Goal: Obtain resource: Download file/media

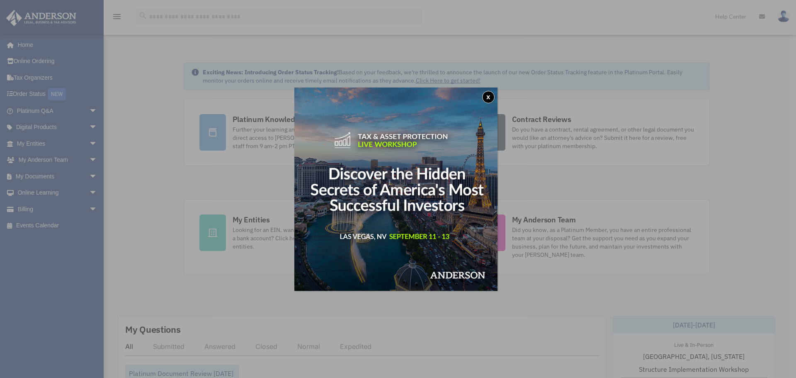
click at [492, 97] on button "x" at bounding box center [488, 97] width 12 height 12
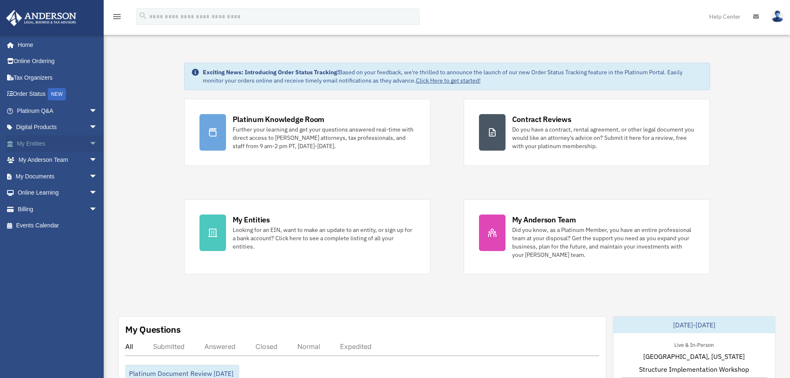
click at [89, 142] on span "arrow_drop_down" at bounding box center [97, 143] width 17 height 17
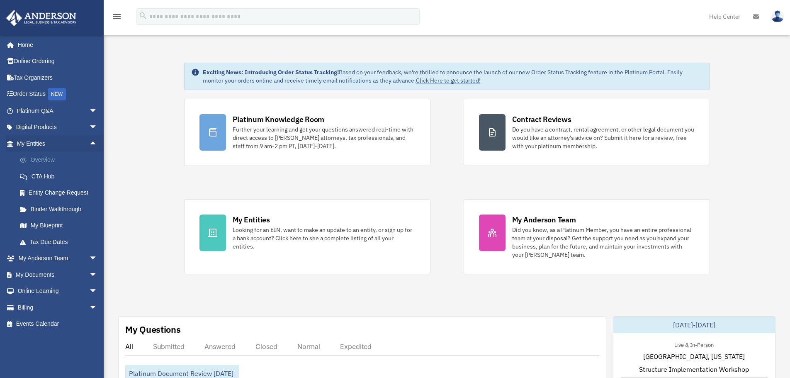
click at [36, 159] on link "Overview" at bounding box center [61, 160] width 98 height 17
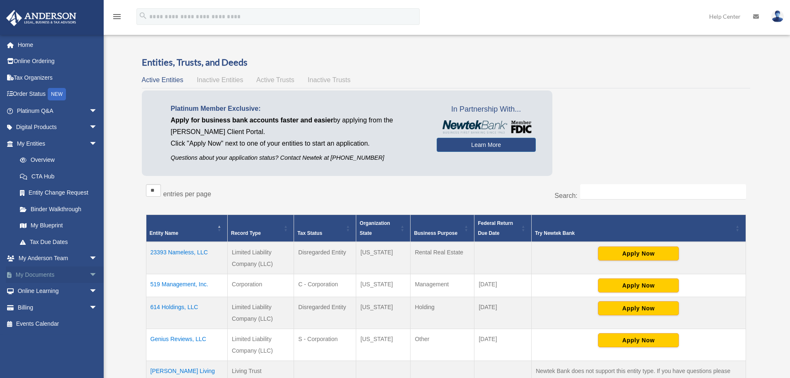
click at [89, 278] on span "arrow_drop_down" at bounding box center [97, 274] width 17 height 17
click at [75, 292] on link "Box" at bounding box center [61, 291] width 98 height 17
click at [35, 290] on link "Box" at bounding box center [61, 291] width 98 height 17
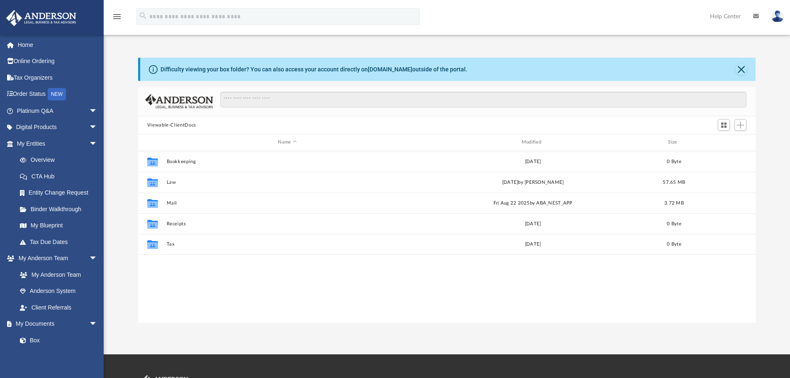
scroll to position [182, 611]
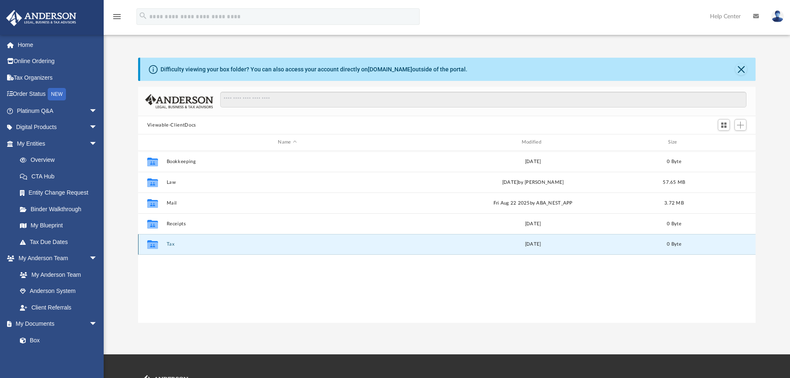
click at [173, 244] on button "Tax" at bounding box center [287, 243] width 242 height 5
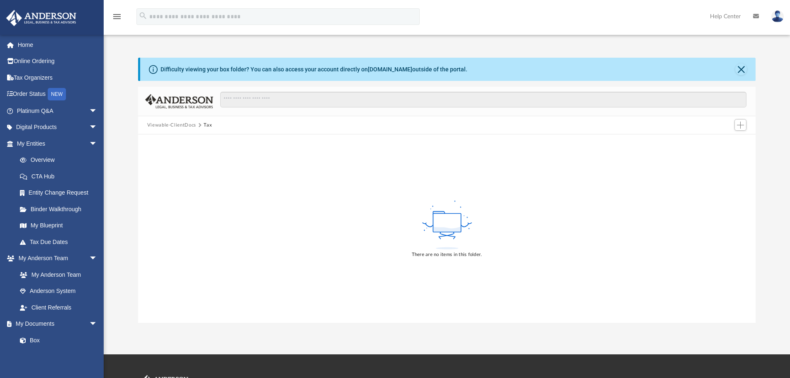
click at [180, 126] on button "Viewable-ClientDocs" at bounding box center [171, 124] width 49 height 7
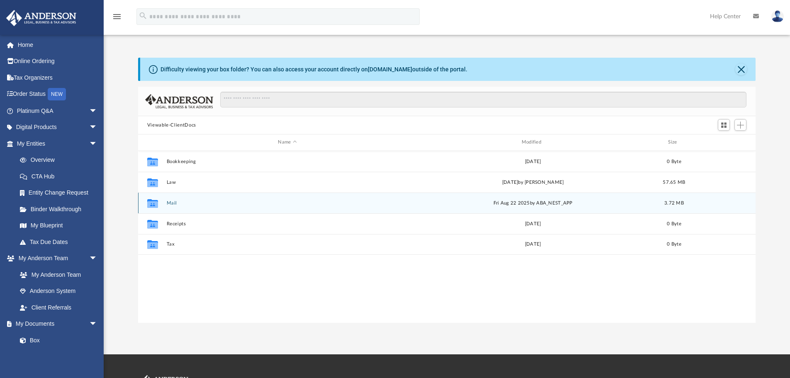
click at [171, 204] on button "Mail" at bounding box center [287, 202] width 242 height 5
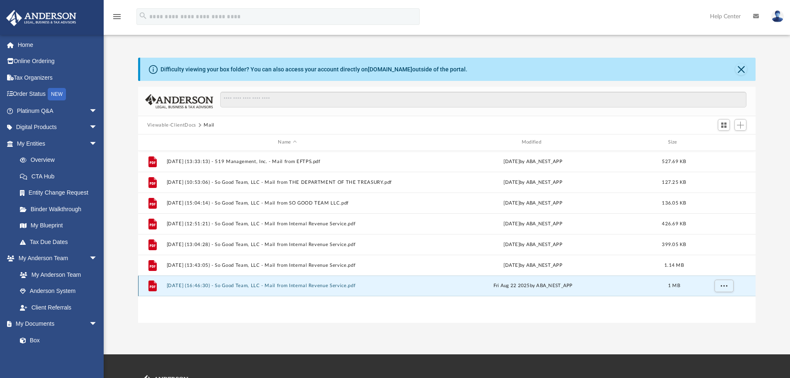
click at [328, 286] on button "2025.08.22 (16:46:30) - So Good Team, LLC - Mail from Internal Revenue Service.…" at bounding box center [287, 285] width 242 height 5
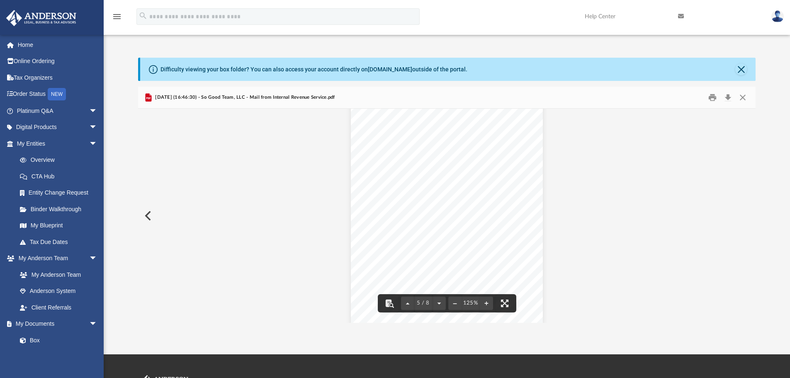
scroll to position [2404, 0]
click at [729, 98] on button "Download" at bounding box center [727, 97] width 15 height 13
click at [746, 98] on button "Close" at bounding box center [742, 97] width 15 height 13
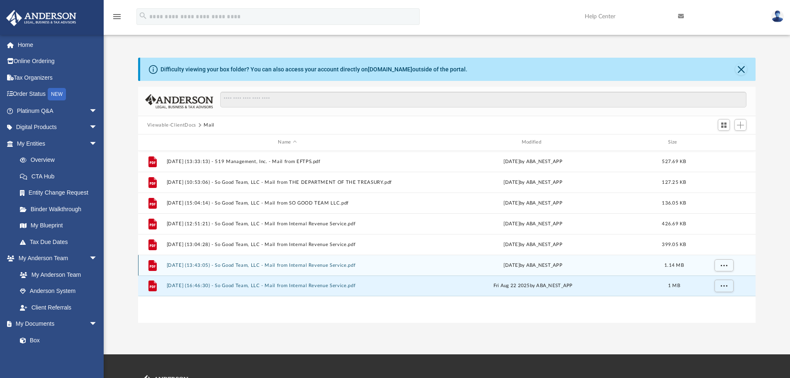
click at [328, 266] on button "2025.08.19 (13:43:05) - So Good Team, LLC - Mail from Internal Revenue Service.…" at bounding box center [287, 264] width 242 height 5
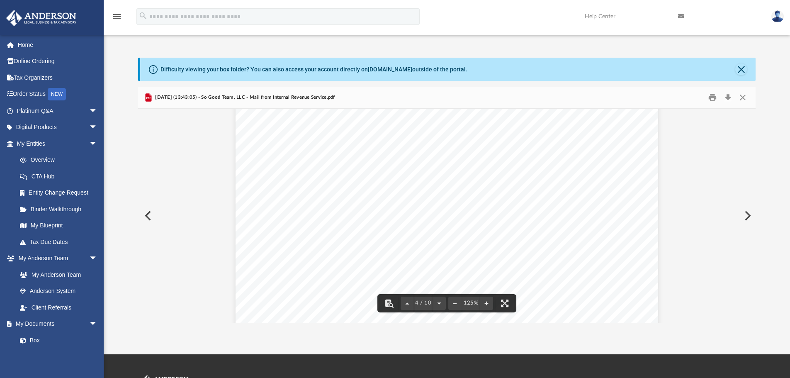
scroll to position [1990, 0]
click at [727, 96] on button "Download" at bounding box center [727, 97] width 15 height 13
click at [742, 99] on button "Close" at bounding box center [742, 97] width 15 height 13
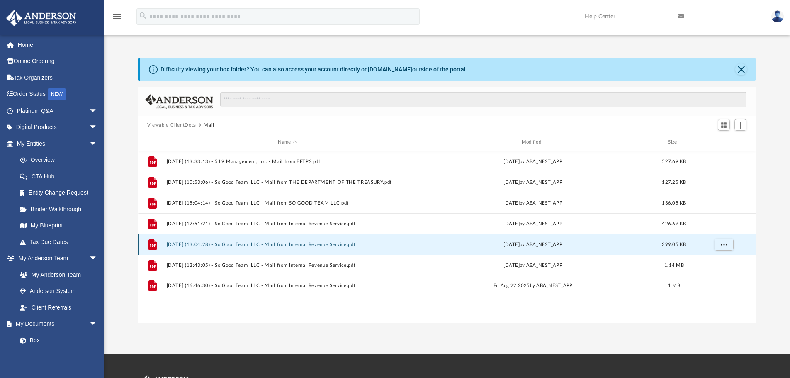
click at [323, 242] on button "2025.08.14 (13:04:28) - So Good Team, LLC - Mail from Internal Revenue Service.…" at bounding box center [287, 244] width 242 height 5
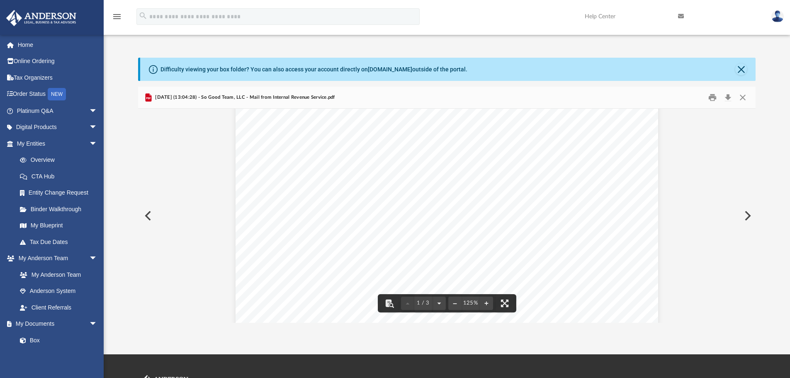
scroll to position [0, 0]
click at [727, 95] on button "Download" at bounding box center [727, 97] width 15 height 13
click at [743, 98] on button "Close" at bounding box center [742, 97] width 15 height 13
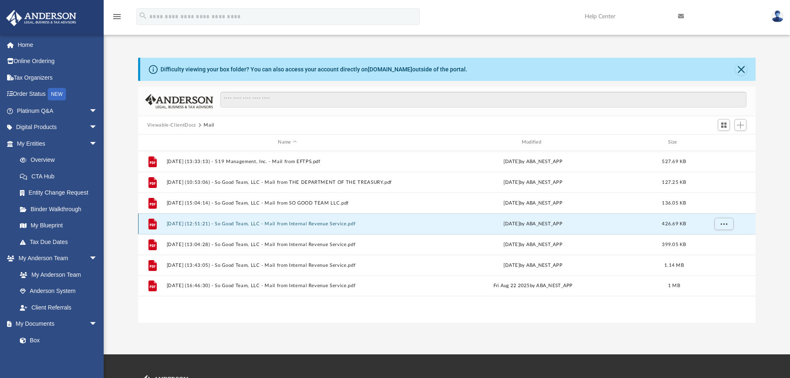
click at [322, 223] on button "2025.08.14 (12:51:21) - So Good Team, LLC - Mail from Internal Revenue Service.…" at bounding box center [287, 223] width 242 height 5
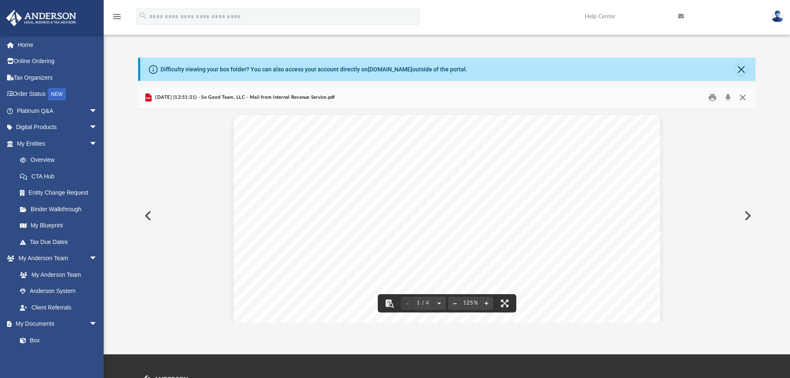
click at [741, 96] on button "Close" at bounding box center [742, 97] width 15 height 13
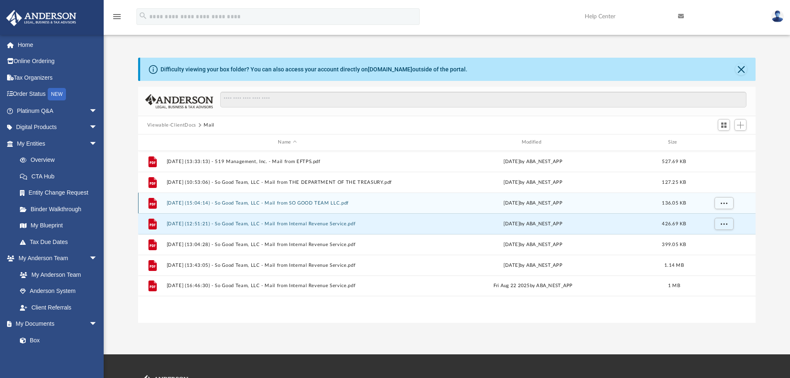
click at [335, 204] on button "2025.08.07 (15:04:14) - So Good Team, LLC - Mail from SO GOOD TEAM LLC.pdf" at bounding box center [287, 202] width 242 height 5
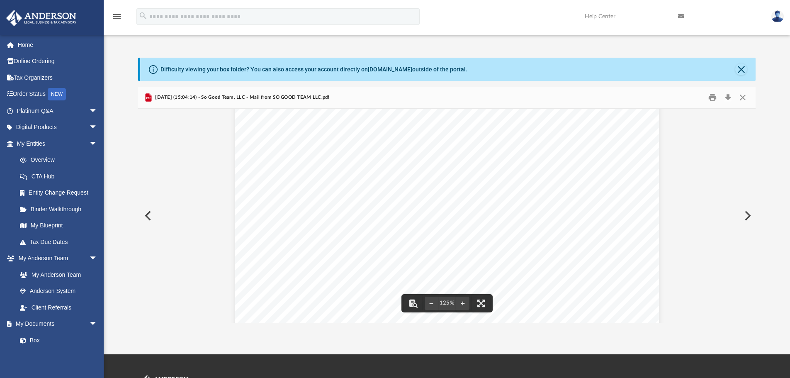
scroll to position [124, 0]
click at [728, 99] on button "Download" at bounding box center [727, 97] width 15 height 13
click at [747, 98] on button "Close" at bounding box center [742, 97] width 15 height 13
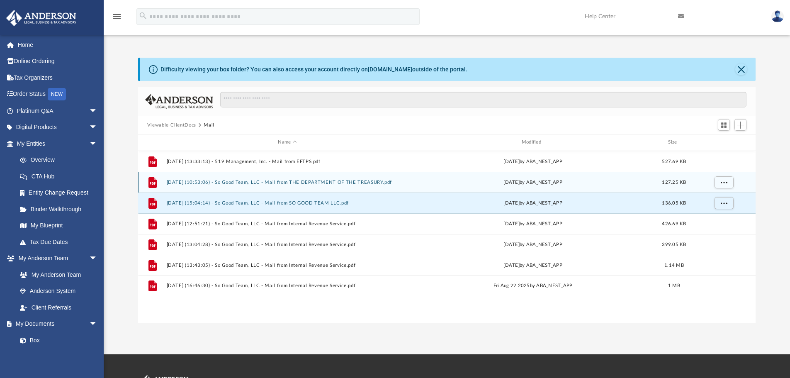
click at [361, 182] on button "2025.05.09 (10:53:06) - So Good Team, LLC - Mail from THE DEPARTMENT OF THE TRE…" at bounding box center [287, 181] width 242 height 5
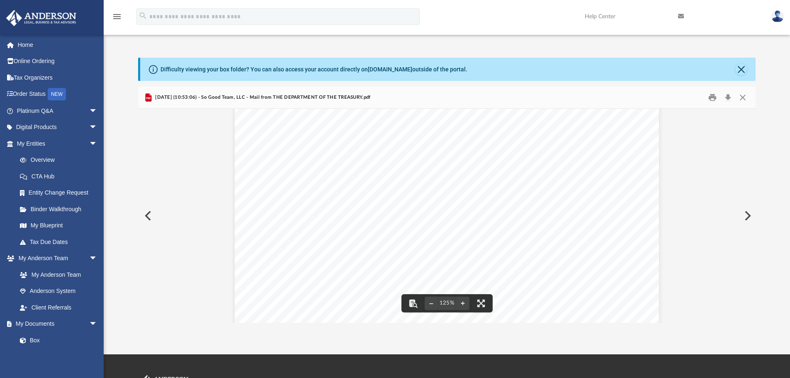
scroll to position [41, 0]
click at [729, 97] on button "Download" at bounding box center [727, 97] width 15 height 13
click at [744, 98] on button "Close" at bounding box center [742, 97] width 15 height 13
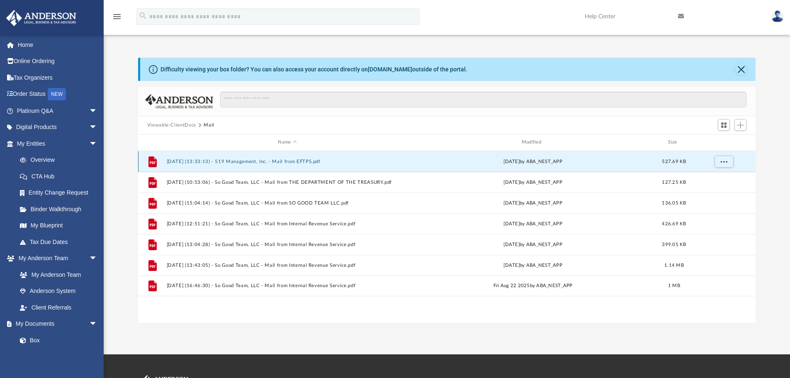
click at [288, 162] on button "2024.11.19 (13:33:13) - 519 Management, Inc. - Mail from EFTPS.pdf" at bounding box center [287, 161] width 242 height 5
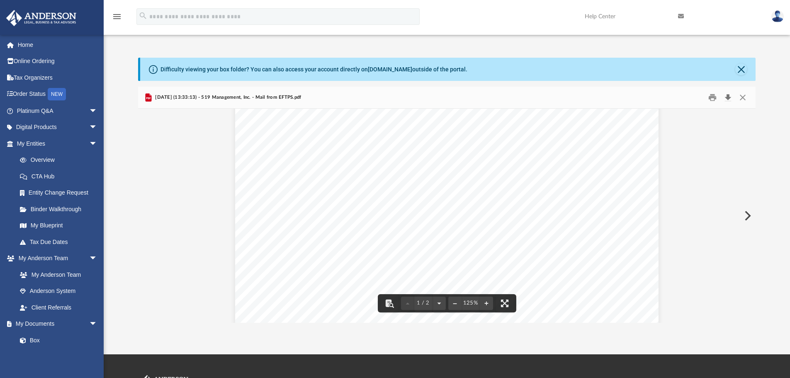
click at [727, 97] on button "Download" at bounding box center [727, 97] width 15 height 13
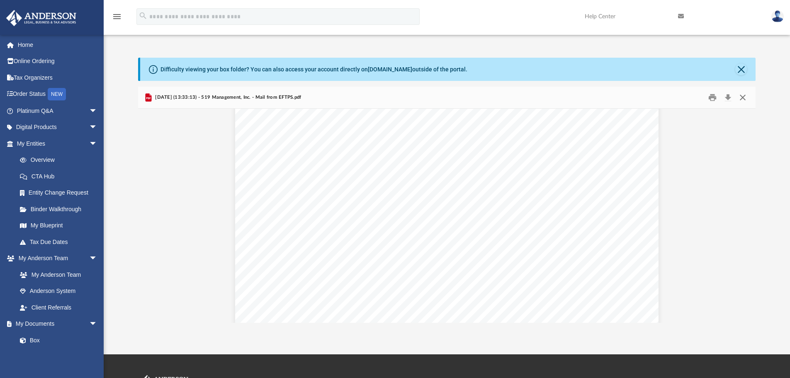
click at [744, 97] on button "Close" at bounding box center [742, 97] width 15 height 13
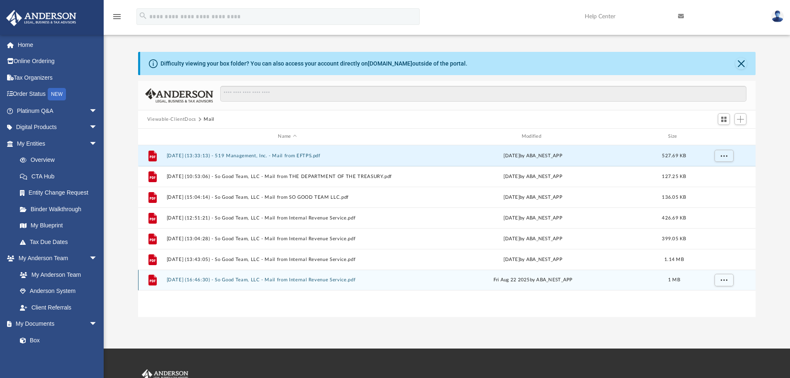
scroll to position [0, 0]
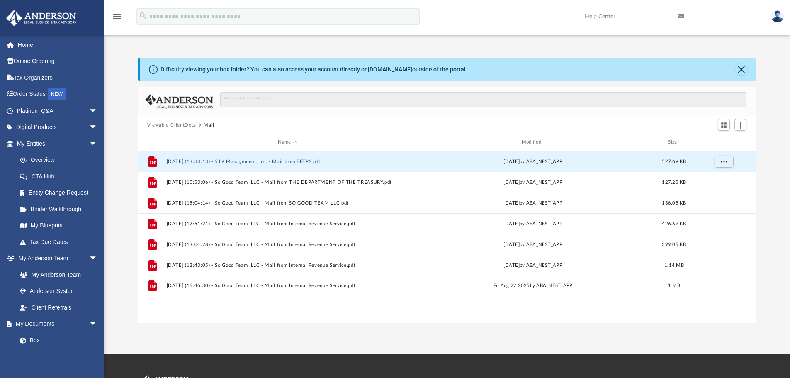
click at [176, 124] on button "Viewable-ClientDocs" at bounding box center [171, 124] width 49 height 7
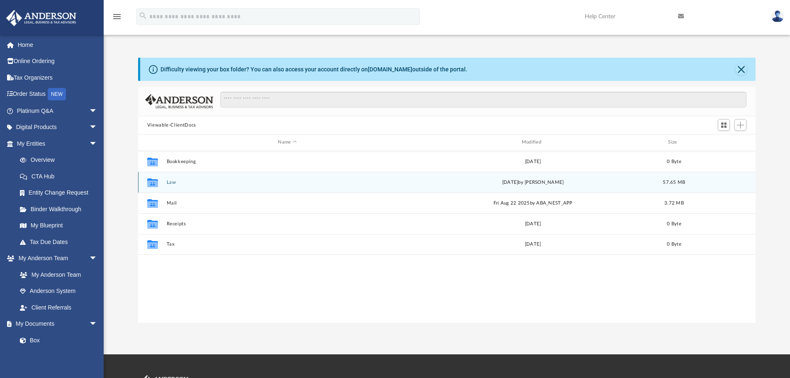
click at [165, 185] on div "Collaborated Folder Law Thu Aug 14 2025 by Alfredo Cicena 57.65 MB" at bounding box center [447, 182] width 618 height 21
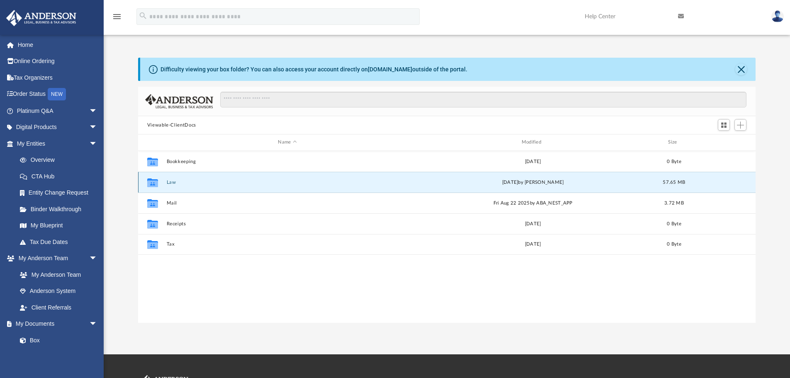
click at [170, 181] on button "Law" at bounding box center [287, 181] width 242 height 5
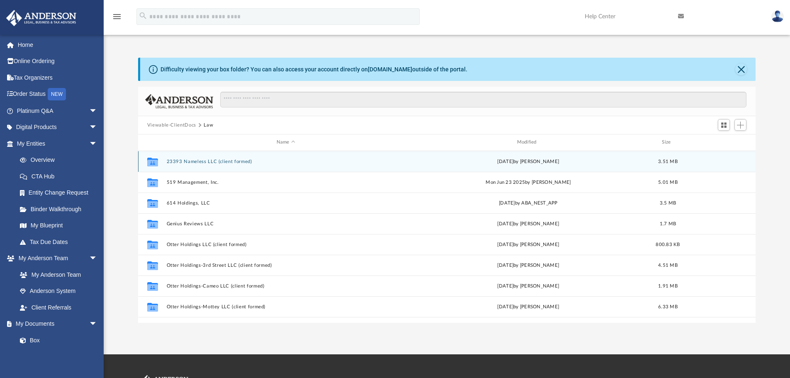
click at [201, 162] on button "23393 Nameless LLC (client formed)" at bounding box center [285, 161] width 239 height 5
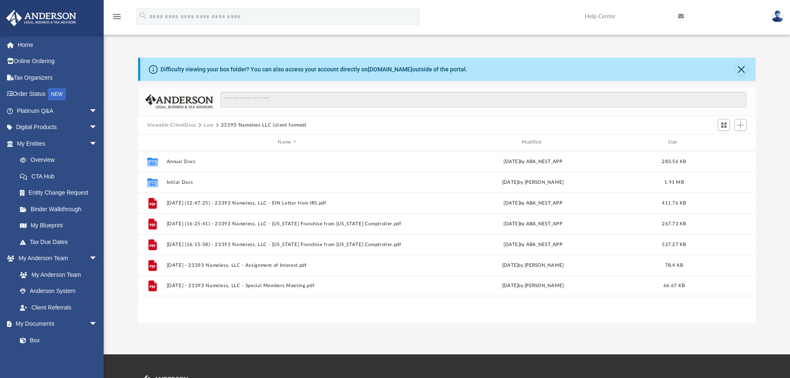
click at [206, 125] on button "Law" at bounding box center [209, 124] width 10 height 7
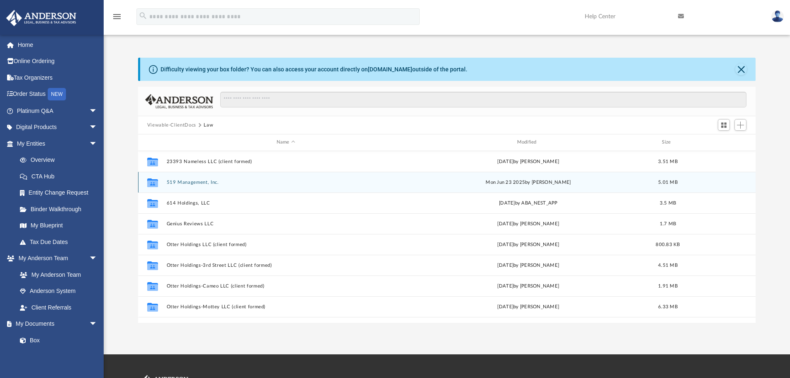
click at [197, 179] on button "519 Management, Inc." at bounding box center [285, 181] width 239 height 5
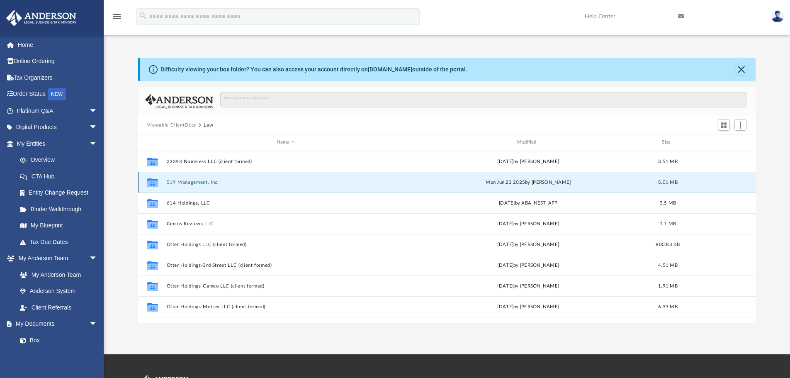
click at [197, 179] on button "519 Management, Inc." at bounding box center [285, 181] width 239 height 5
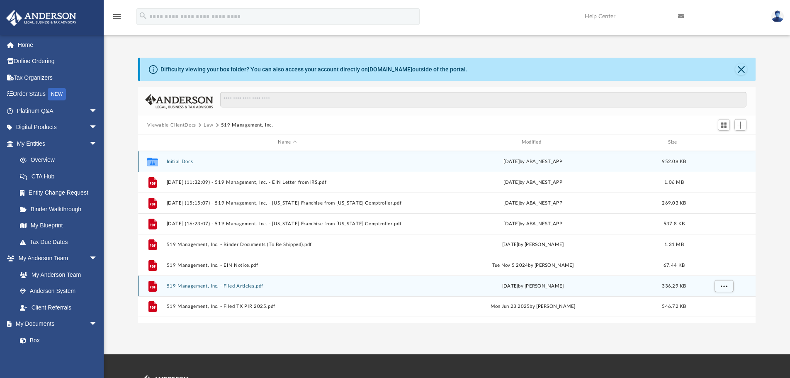
scroll to position [41, 0]
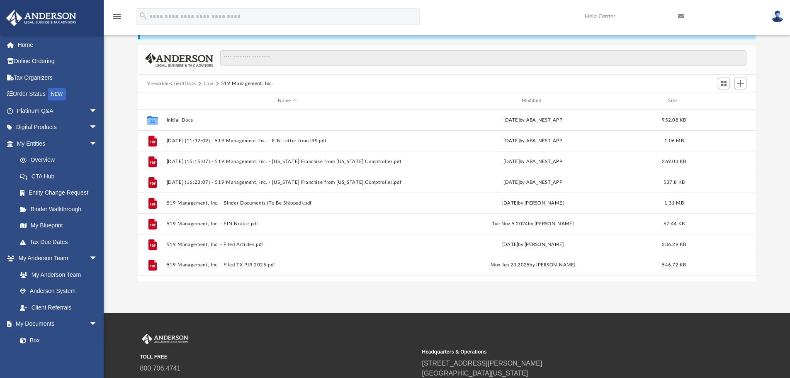
click at [211, 82] on button "Law" at bounding box center [209, 83] width 10 height 7
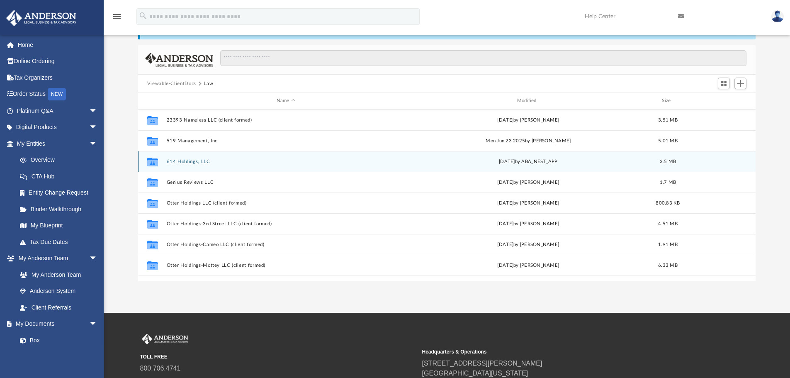
click at [187, 158] on div "Collaborated Folder 614 Holdings, LLC Mon Aug 12 2024 by ABA_NEST_APP 3.5 MB" at bounding box center [447, 161] width 618 height 21
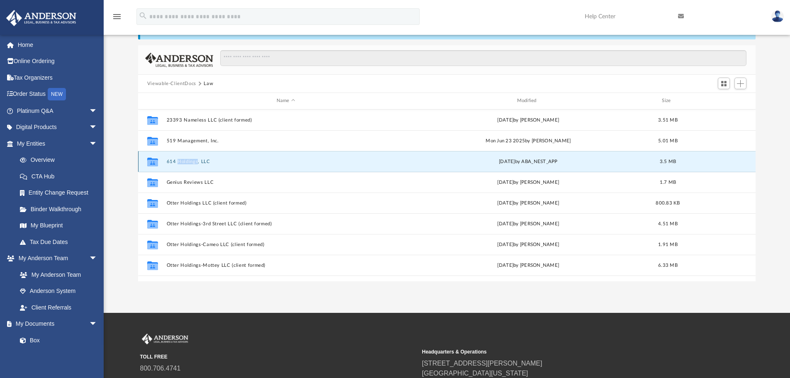
click at [187, 158] on div "Collaborated Folder 614 Holdings, LLC Mon Aug 12 2024 by ABA_NEST_APP 3.5 MB" at bounding box center [447, 161] width 618 height 21
click at [213, 160] on button "614 Holdings, LLC" at bounding box center [285, 161] width 239 height 5
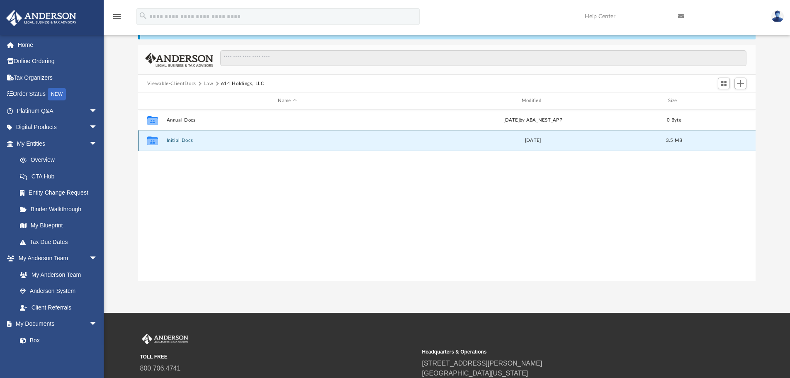
click at [175, 141] on button "Initial Docs" at bounding box center [287, 140] width 242 height 5
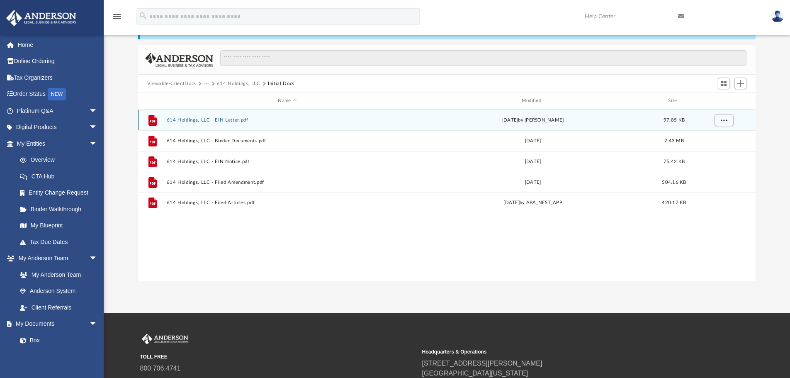
click at [226, 120] on button "614 Holdings, LLC - EIN Letter.pdf" at bounding box center [287, 119] width 242 height 5
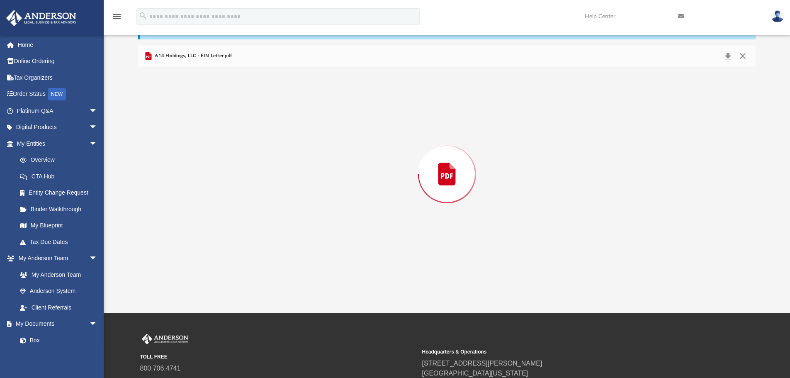
click at [226, 120] on div "Preview" at bounding box center [447, 174] width 618 height 214
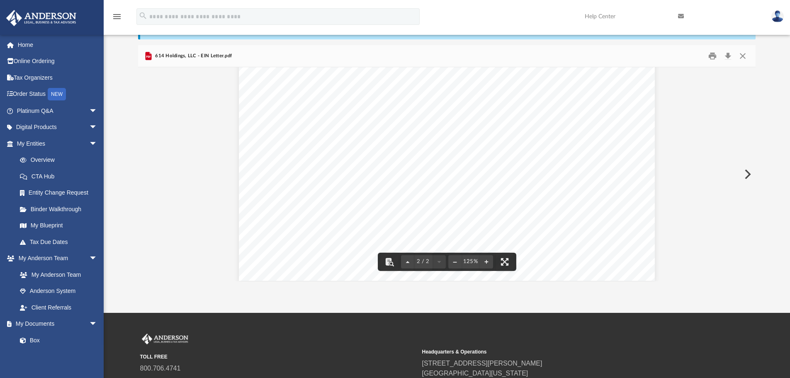
scroll to position [901, 0]
click at [745, 54] on button "Close" at bounding box center [742, 56] width 15 height 13
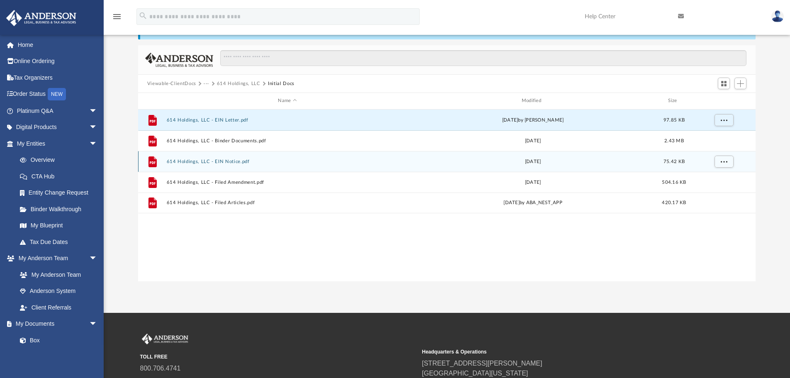
click at [218, 160] on button "614 Holdings, LLC - EIN Notice.pdf" at bounding box center [287, 161] width 242 height 5
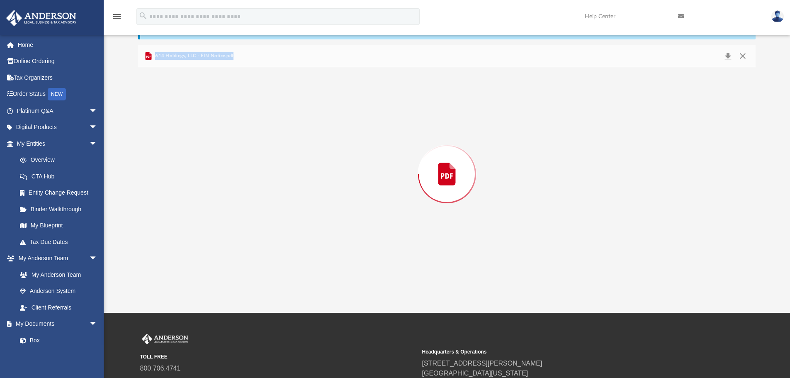
click at [218, 160] on div "Preview" at bounding box center [447, 174] width 618 height 214
click at [744, 57] on button "Close" at bounding box center [742, 56] width 15 height 13
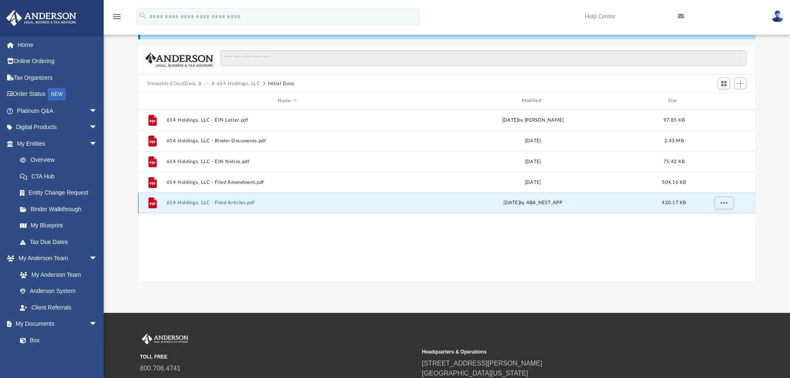
click at [221, 204] on button "614 Holdings, LLC - Filed Articles.pdf" at bounding box center [287, 202] width 242 height 5
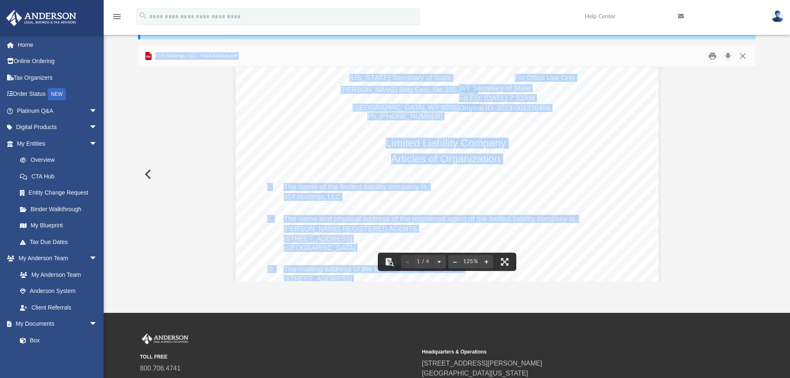
scroll to position [0, 0]
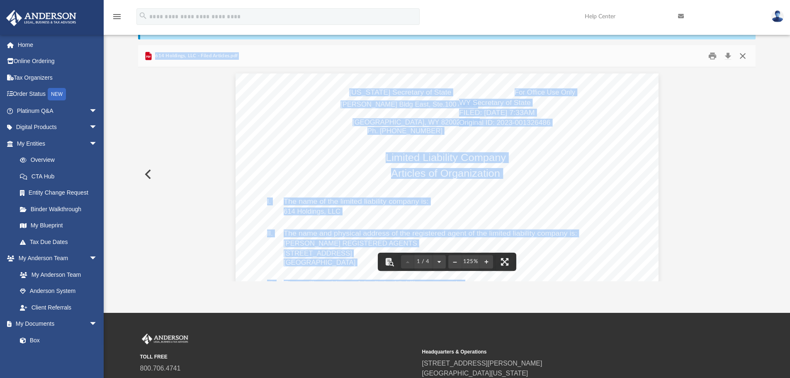
click at [743, 57] on button "Close" at bounding box center [742, 56] width 15 height 13
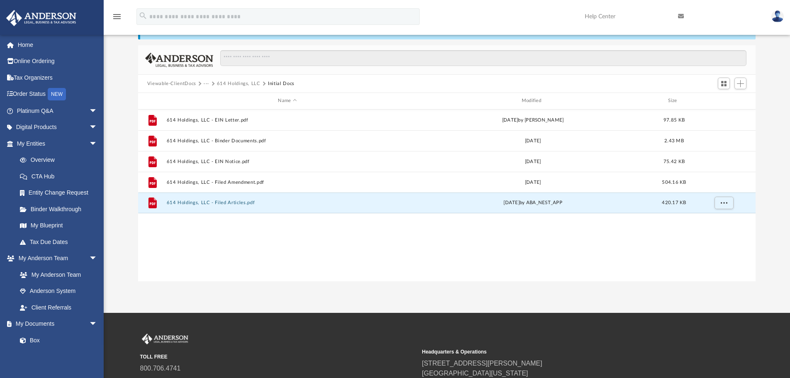
click at [205, 83] on button "···" at bounding box center [206, 83] width 5 height 7
click at [213, 99] on li "Law" at bounding box center [213, 98] width 10 height 9
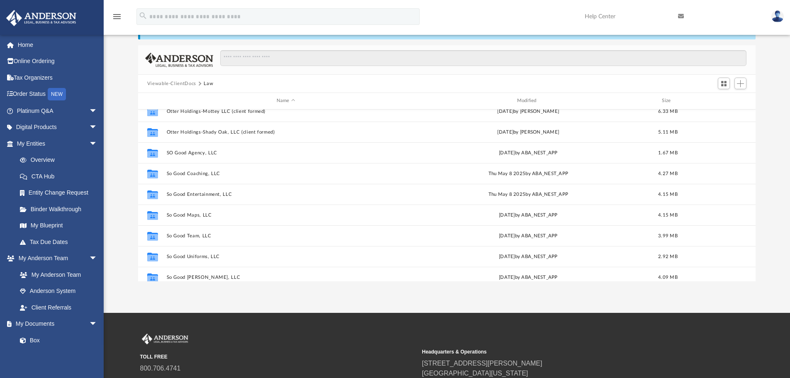
scroll to position [166, 0]
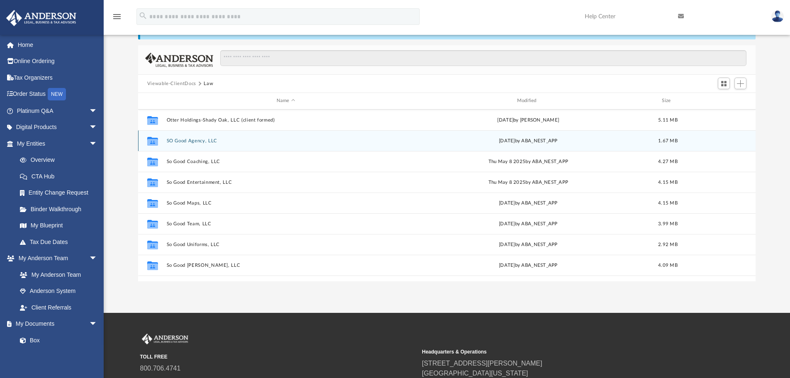
click at [188, 143] on button "SO Good Agency, LLC" at bounding box center [285, 140] width 239 height 5
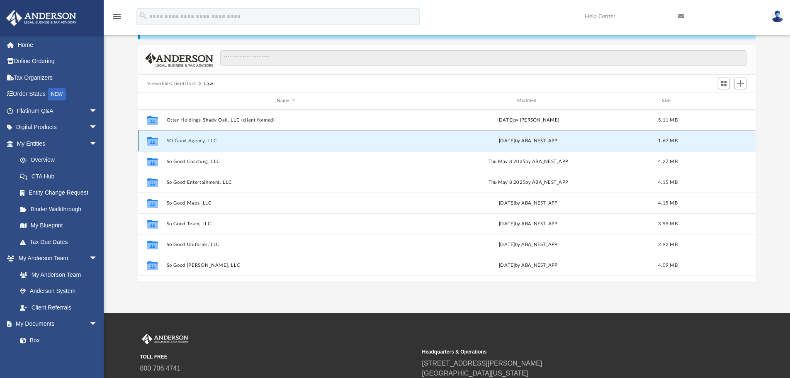
click at [188, 143] on button "SO Good Agency, LLC" at bounding box center [285, 140] width 239 height 5
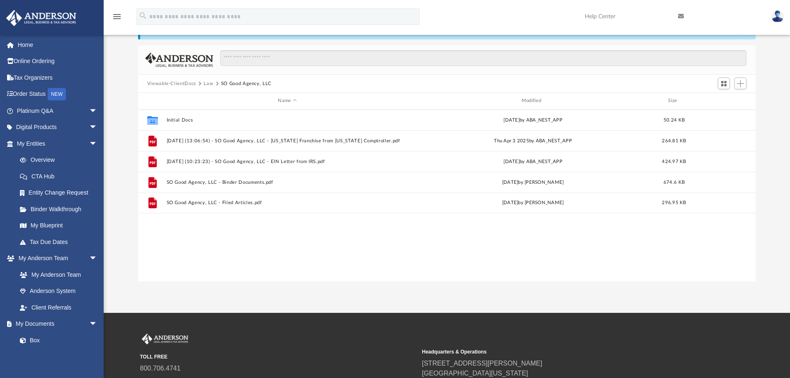
scroll to position [0, 0]
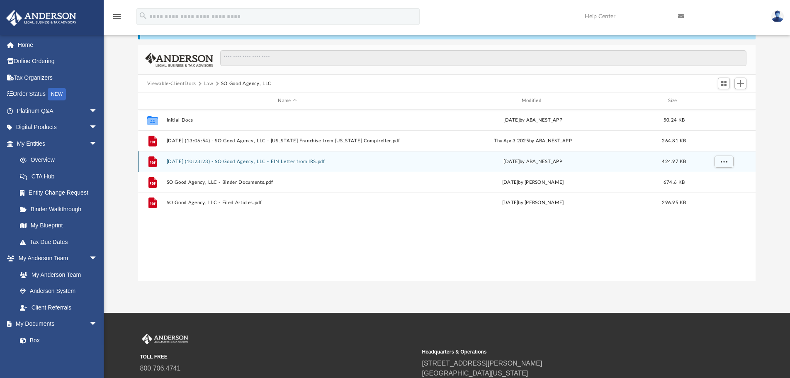
click at [308, 160] on button "2025.04.17 (10:23:23) - SO Good Agency, LLC - EIN Letter from IRS.pdf" at bounding box center [287, 161] width 242 height 5
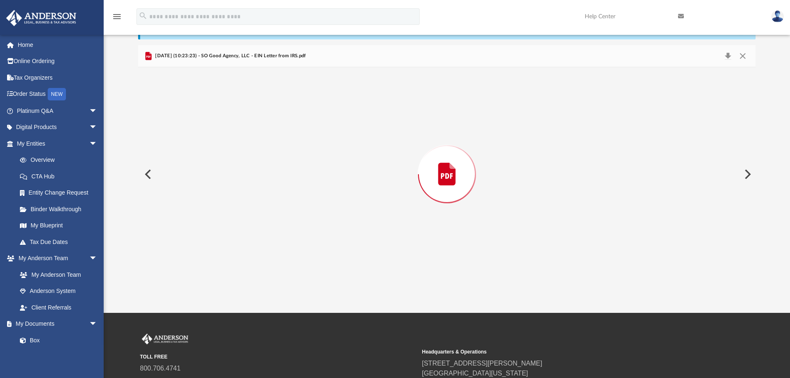
click at [308, 160] on div "Preview" at bounding box center [447, 174] width 618 height 214
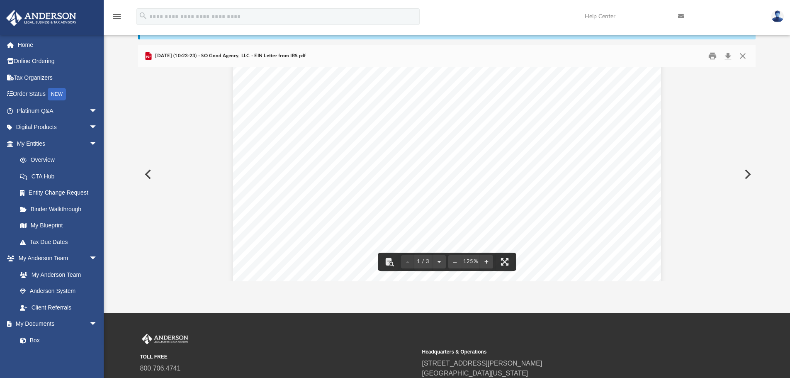
scroll to position [249, 0]
click at [746, 55] on button "Close" at bounding box center [742, 56] width 15 height 13
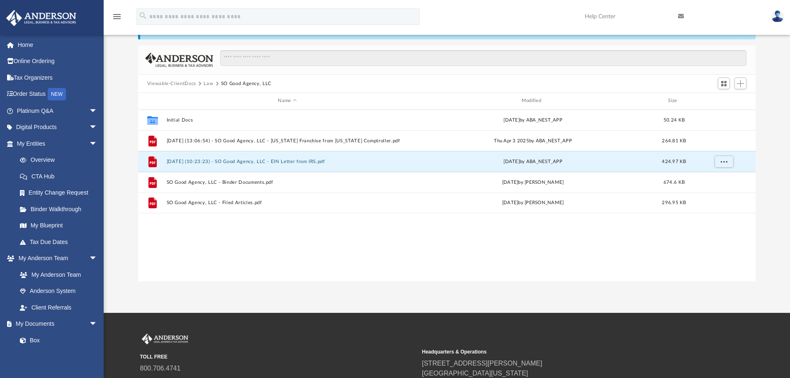
click at [210, 82] on button "Law" at bounding box center [209, 83] width 10 height 7
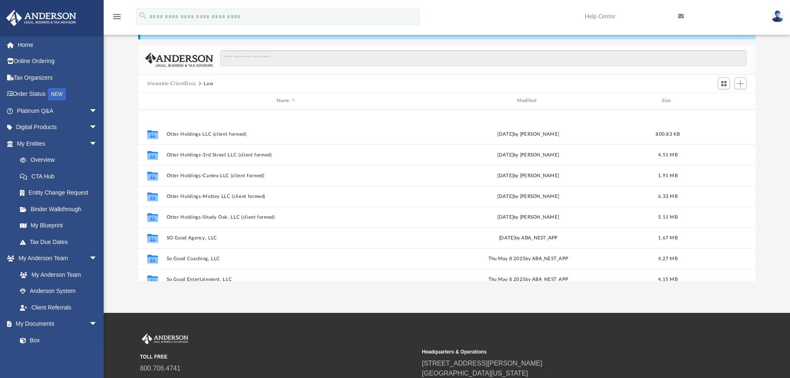
scroll to position [124, 0]
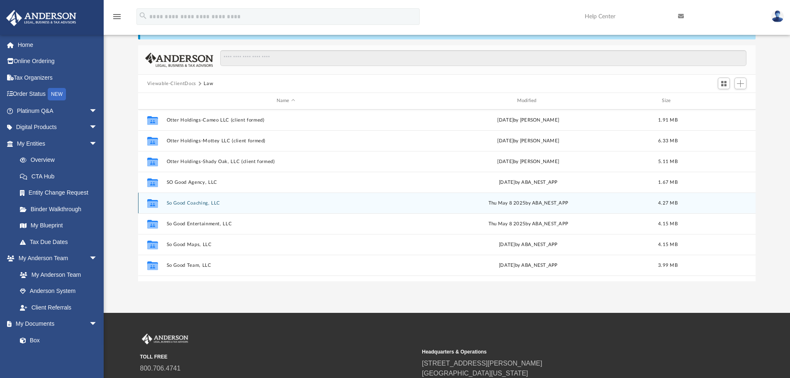
click at [195, 203] on button "So Good Coaching, LLC" at bounding box center [285, 202] width 239 height 5
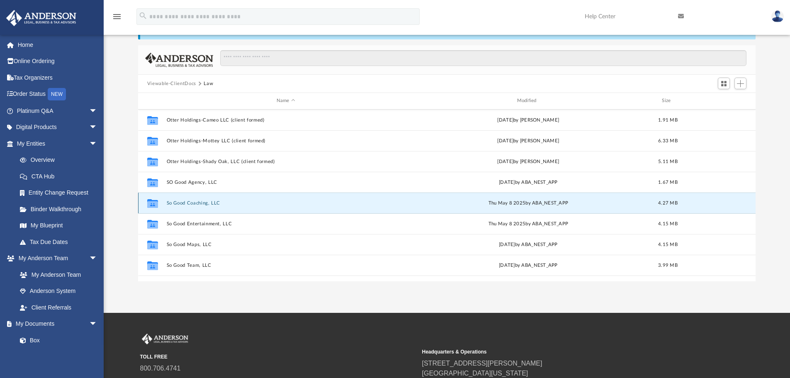
click at [195, 203] on button "So Good Coaching, LLC" at bounding box center [285, 202] width 239 height 5
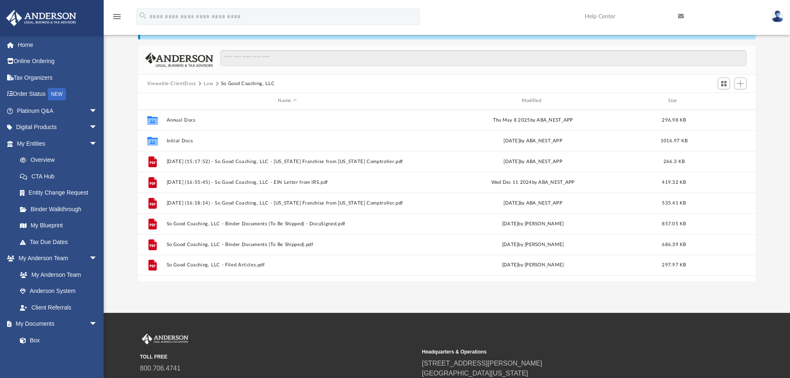
click at [208, 83] on button "Law" at bounding box center [209, 83] width 10 height 7
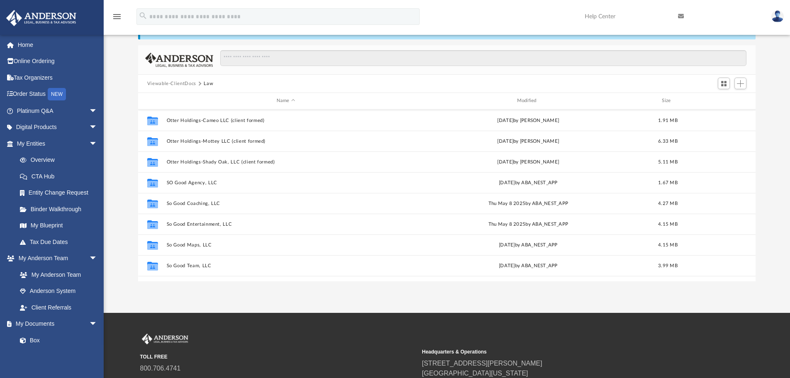
scroll to position [124, 0]
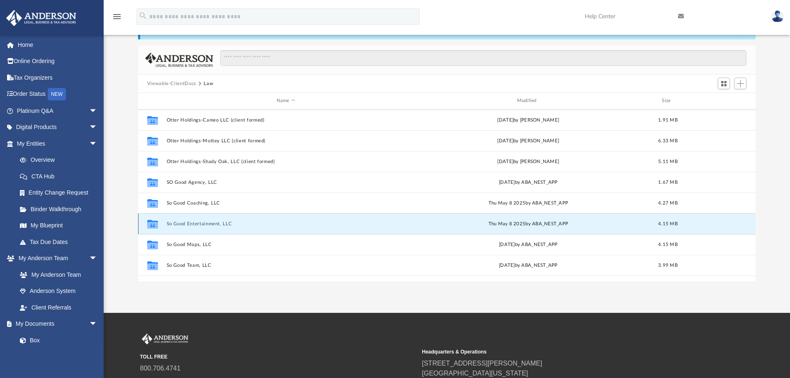
click at [202, 223] on button "So Good Entertainment, LLC" at bounding box center [285, 223] width 239 height 5
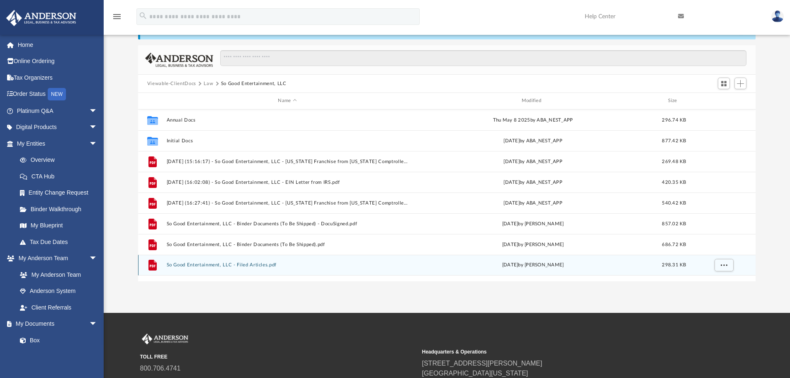
scroll to position [0, 0]
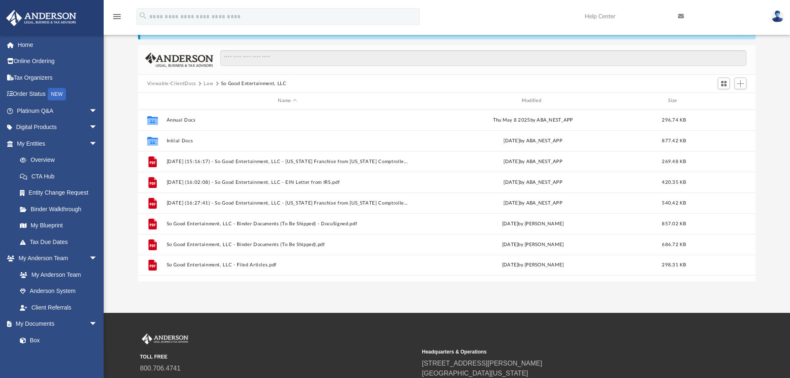
click at [209, 82] on button "Law" at bounding box center [209, 83] width 10 height 7
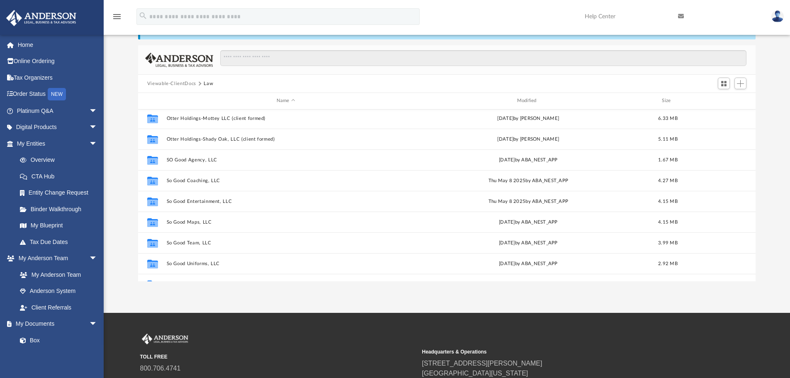
scroll to position [166, 0]
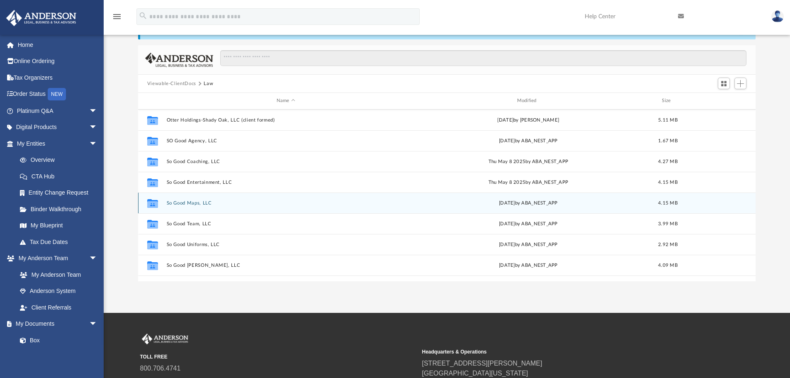
click at [181, 202] on button "So Good Maps, LLC" at bounding box center [285, 202] width 239 height 5
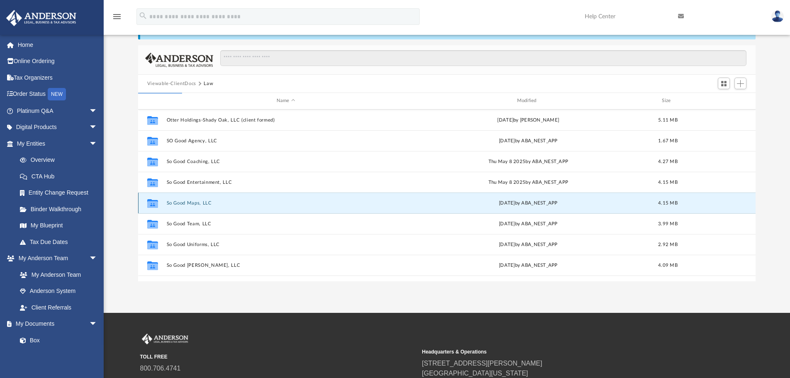
scroll to position [0, 0]
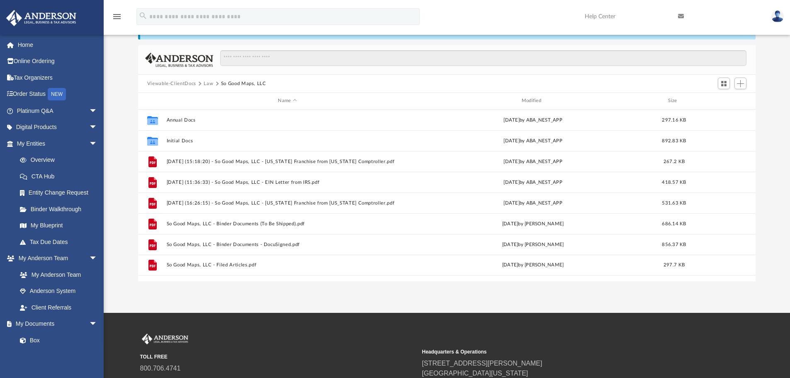
click at [208, 82] on button "Law" at bounding box center [209, 83] width 10 height 7
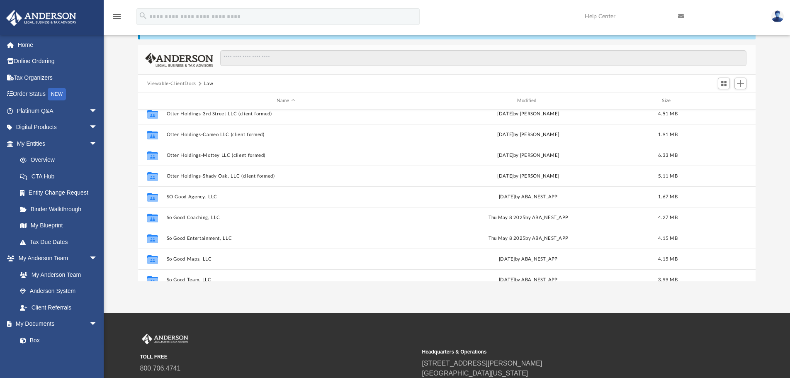
scroll to position [124, 0]
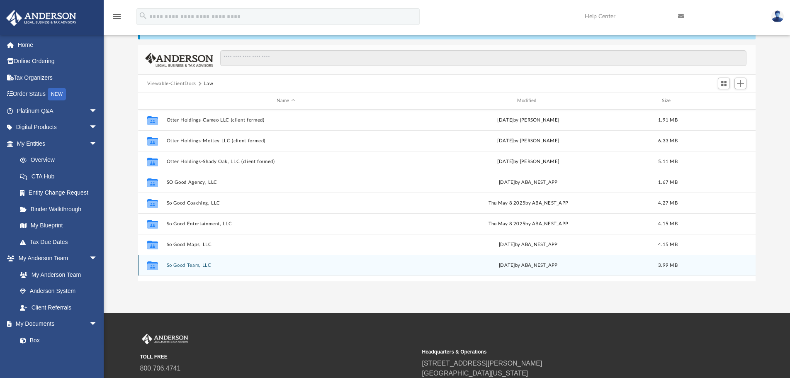
click at [181, 266] on button "So Good Team, LLC" at bounding box center [285, 264] width 239 height 5
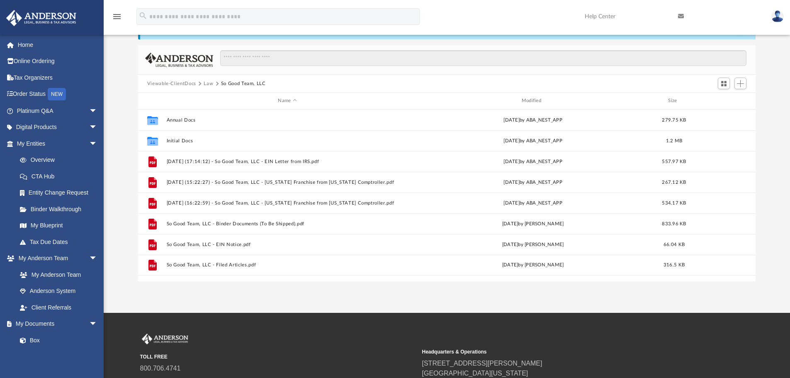
scroll to position [0, 0]
click at [207, 82] on button "Law" at bounding box center [209, 83] width 10 height 7
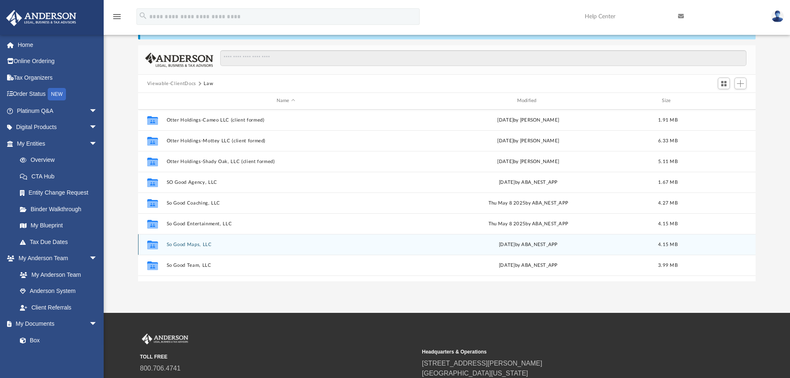
scroll to position [166, 0]
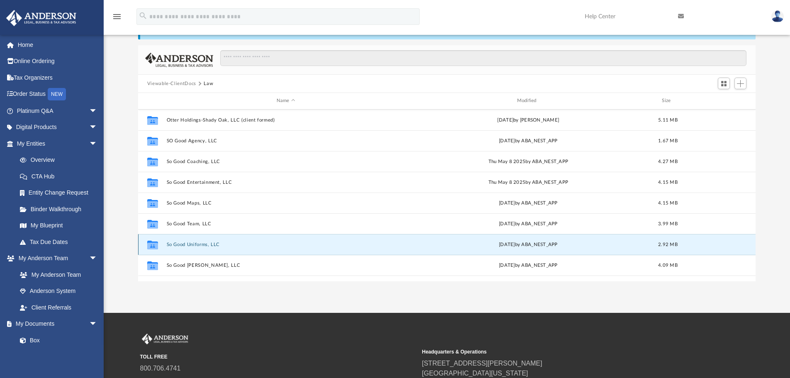
click at [201, 244] on button "So Good Uniforms, LLC" at bounding box center [285, 244] width 239 height 5
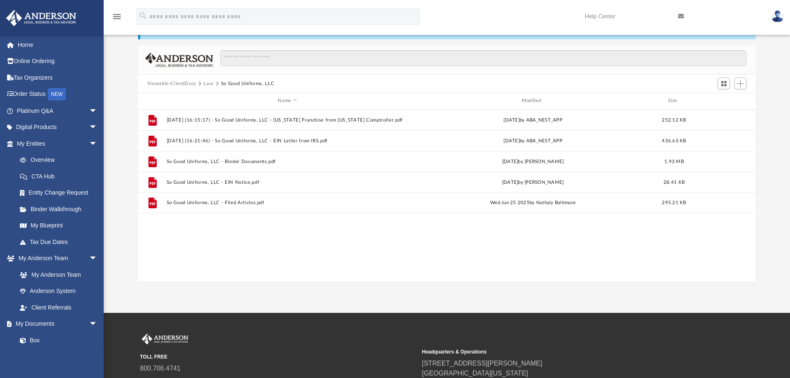
click at [204, 83] on button "Law" at bounding box center [209, 83] width 10 height 7
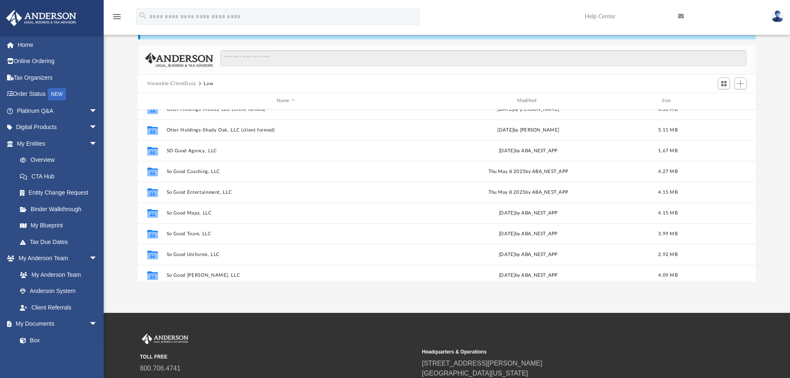
scroll to position [181, 0]
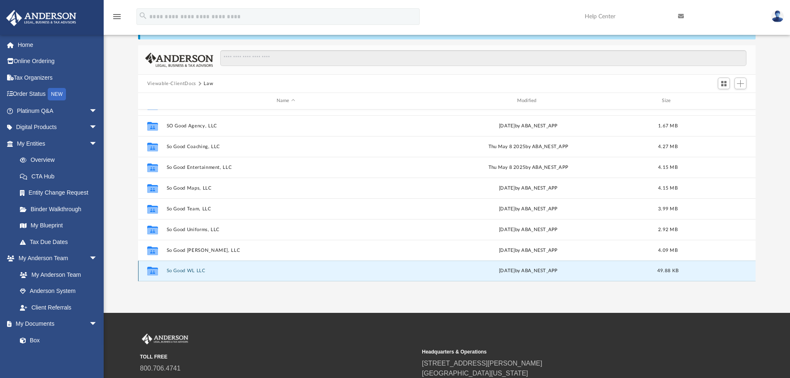
click at [176, 269] on button "So Good WL LLC" at bounding box center [285, 270] width 239 height 5
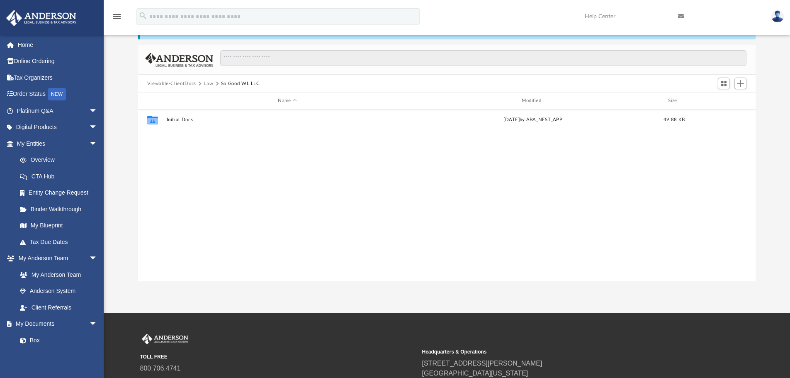
scroll to position [0, 0]
click at [206, 84] on button "Law" at bounding box center [209, 83] width 10 height 7
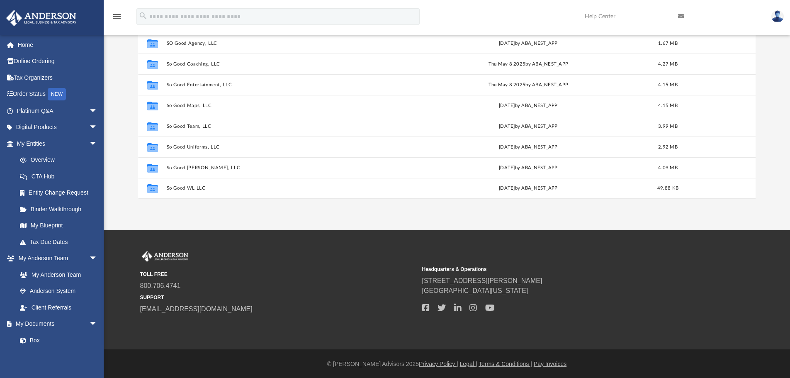
scroll to position [125, 0]
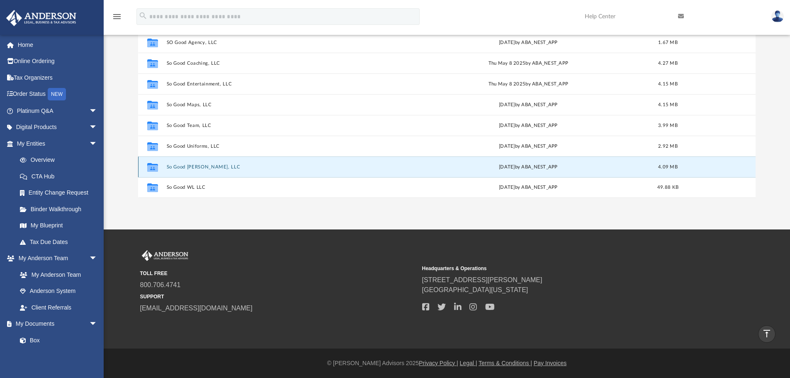
click at [184, 165] on button "So Good [PERSON_NAME], LLC" at bounding box center [285, 166] width 239 height 5
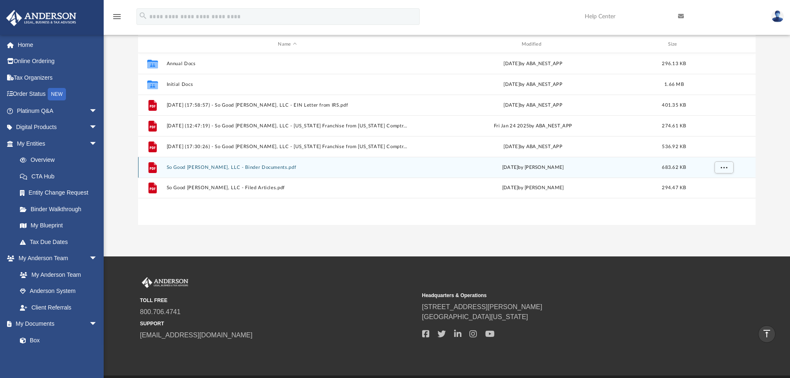
scroll to position [83, 0]
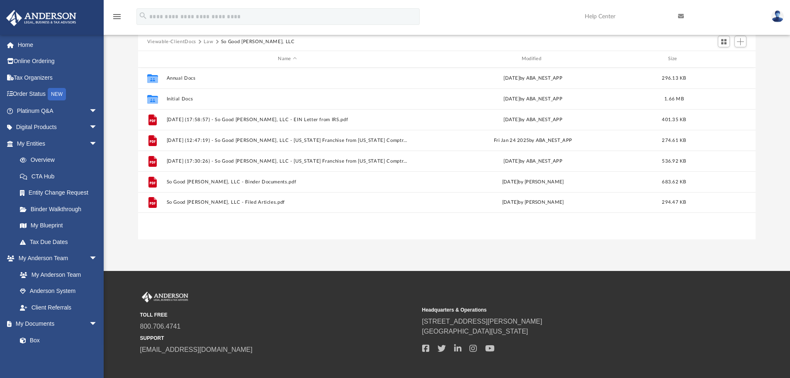
click at [210, 43] on button "Law" at bounding box center [209, 41] width 10 height 7
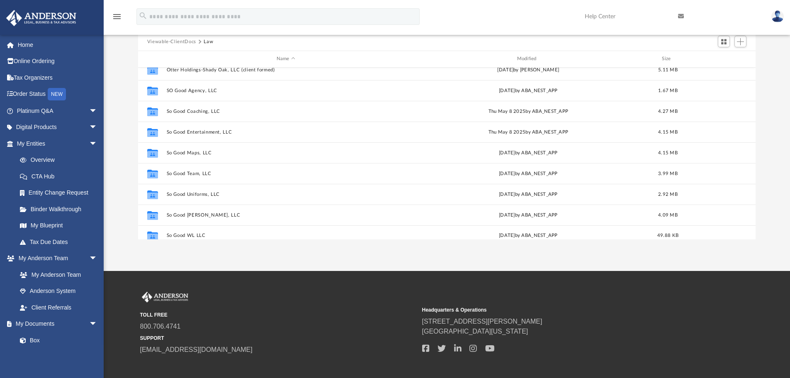
scroll to position [181, 0]
